Goal: Information Seeking & Learning: Learn about a topic

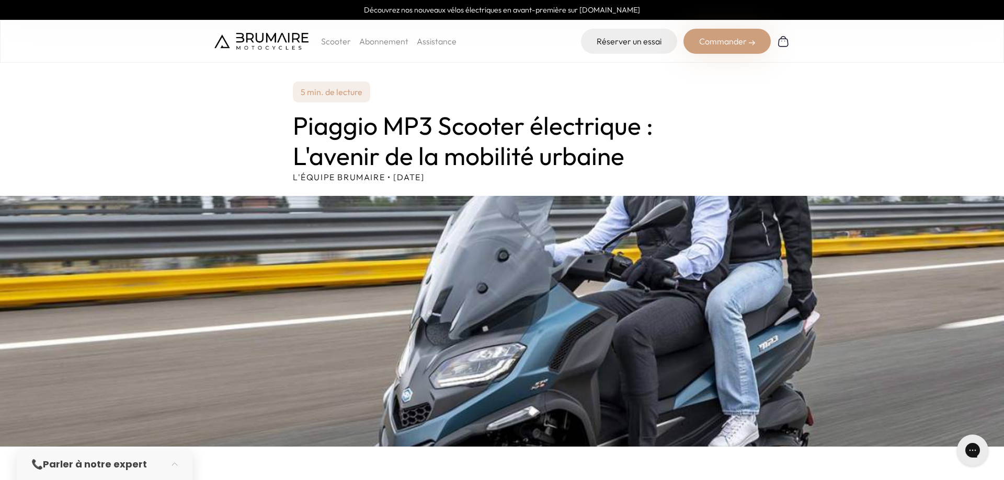
click at [622, 143] on h1 "Piaggio MP3 Scooter électrique : L'avenir de la mobilité urbaine" at bounding box center [502, 141] width 418 height 60
drag, startPoint x: 639, startPoint y: 127, endPoint x: 349, endPoint y: 123, distance: 289.6
click at [308, 126] on h1 "Piaggio MP3 Scooter électrique : L'avenir de la mobilité urbaine" at bounding box center [502, 141] width 418 height 60
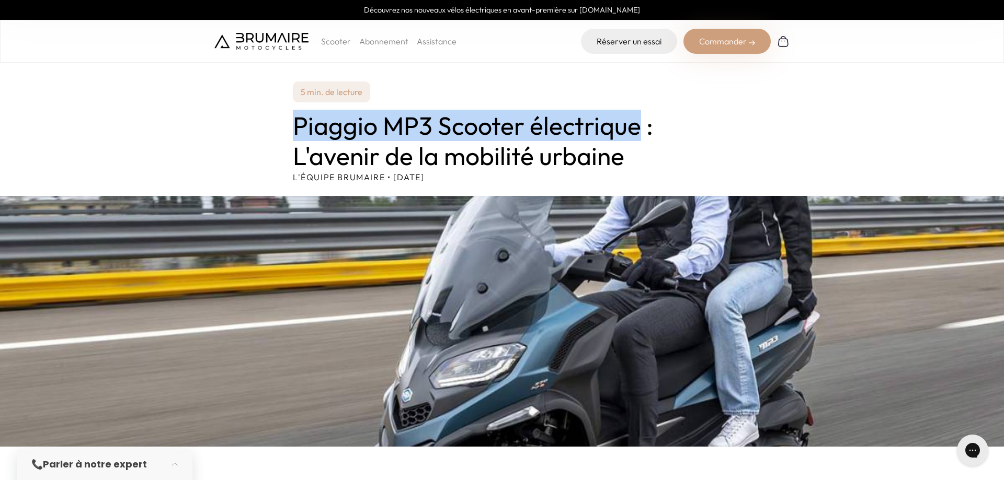
drag, startPoint x: 298, startPoint y: 124, endPoint x: 634, endPoint y: 124, distance: 336.1
click at [634, 124] on h1 "Piaggio MP3 Scooter électrique : L'avenir de la mobilité urbaine" at bounding box center [502, 141] width 418 height 60
copy h1 "Piaggio MP3 Scooter électrique"
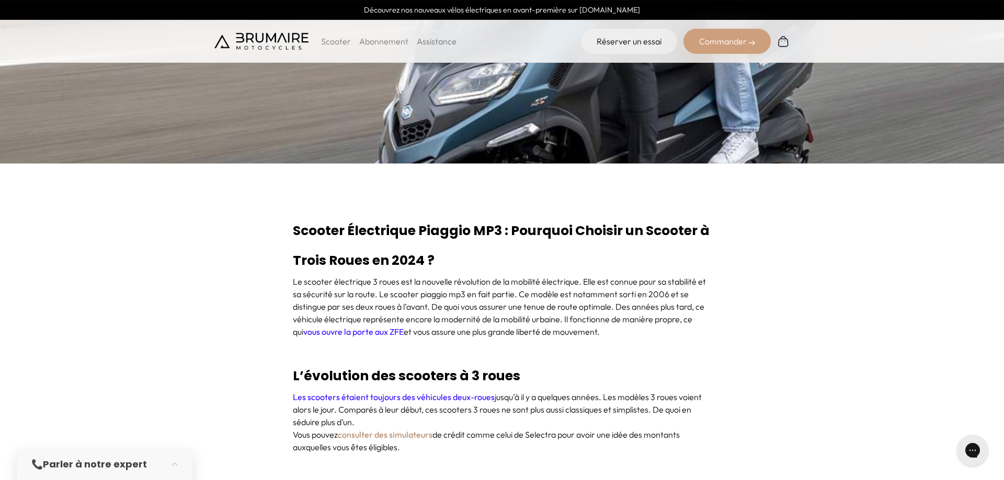
scroll to position [322, 0]
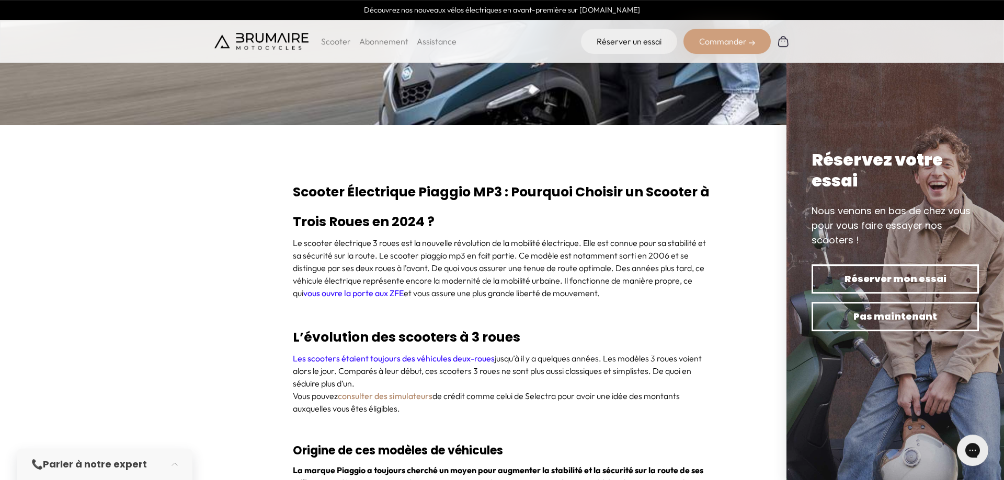
click at [366, 293] on link "vous ouvre la porte aux ZFE" at bounding box center [353, 293] width 100 height 10
drag, startPoint x: 1001, startPoint y: 86, endPoint x: 1003, endPoint y: 153, distance: 66.9
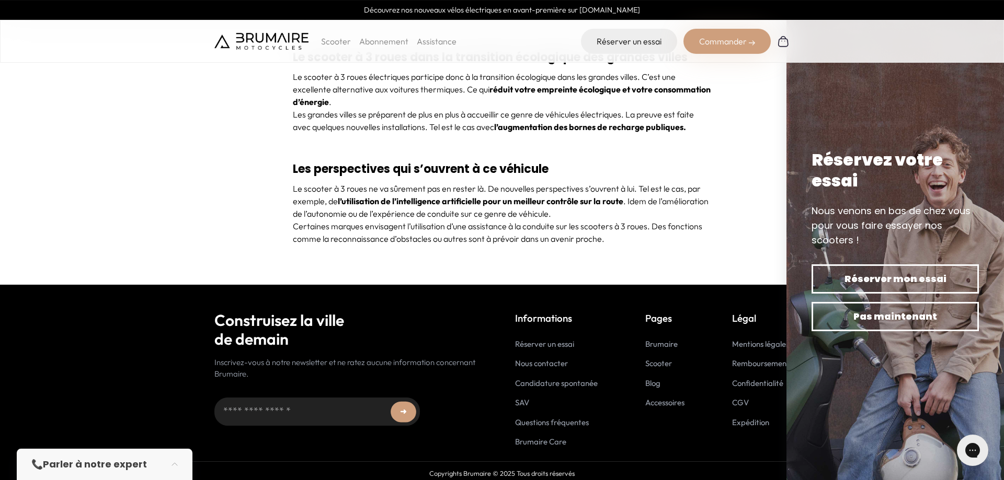
scroll to position [4251, 0]
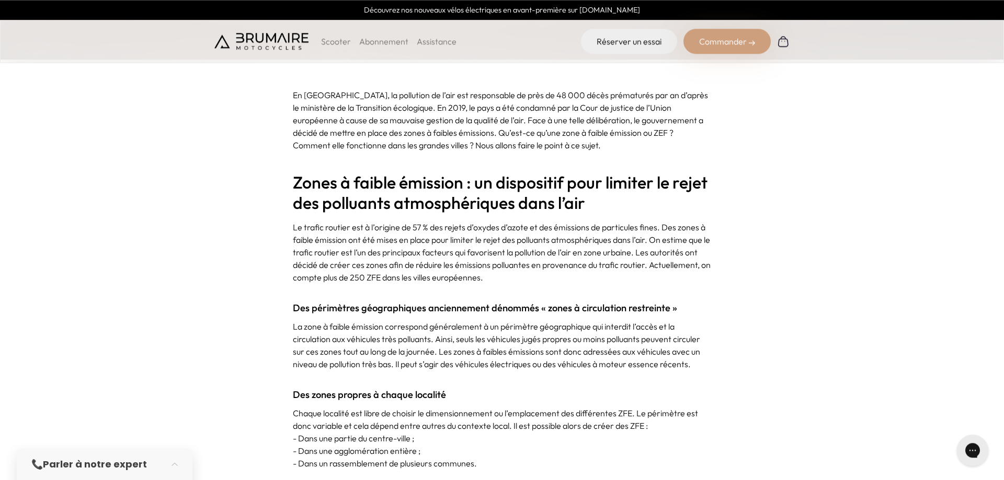
scroll to position [400, 0]
